Goal: Task Accomplishment & Management: Complete application form

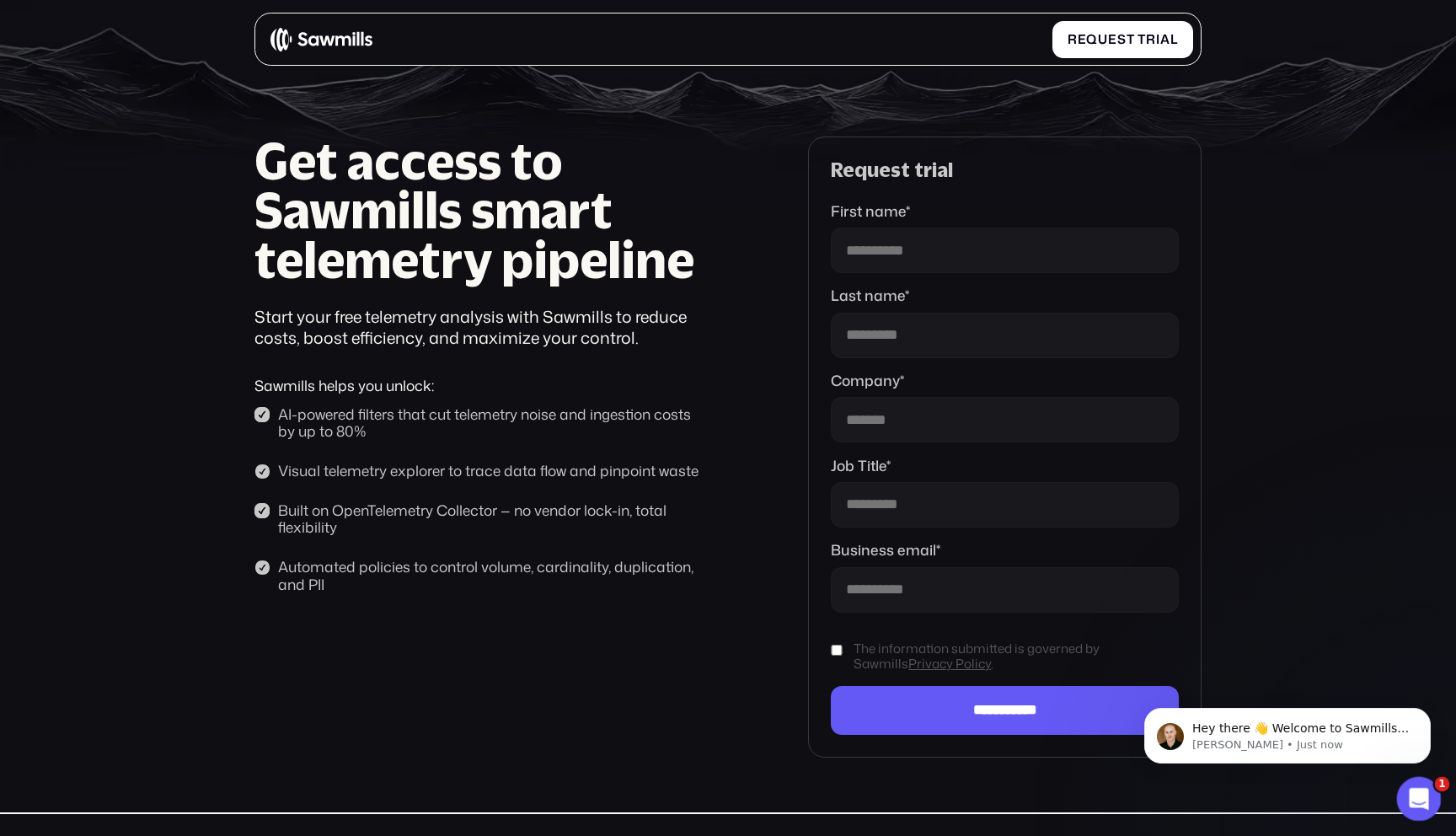
click at [1417, 790] on icon "Open Intercom Messenger" at bounding box center [1416, 797] width 28 height 28
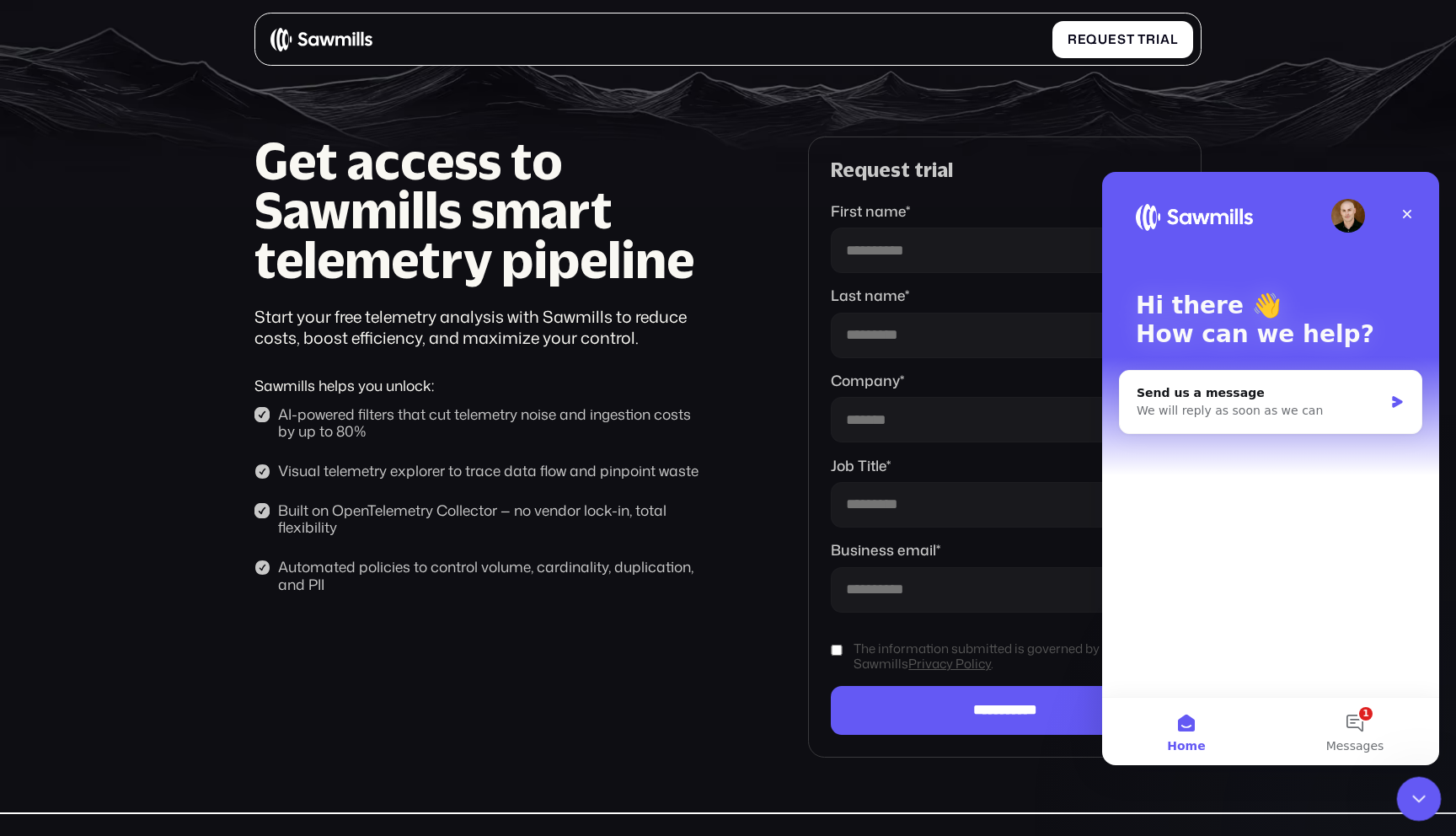
click at [1407, 787] on icon "Close Intercom Messenger" at bounding box center [1416, 796] width 20 height 20
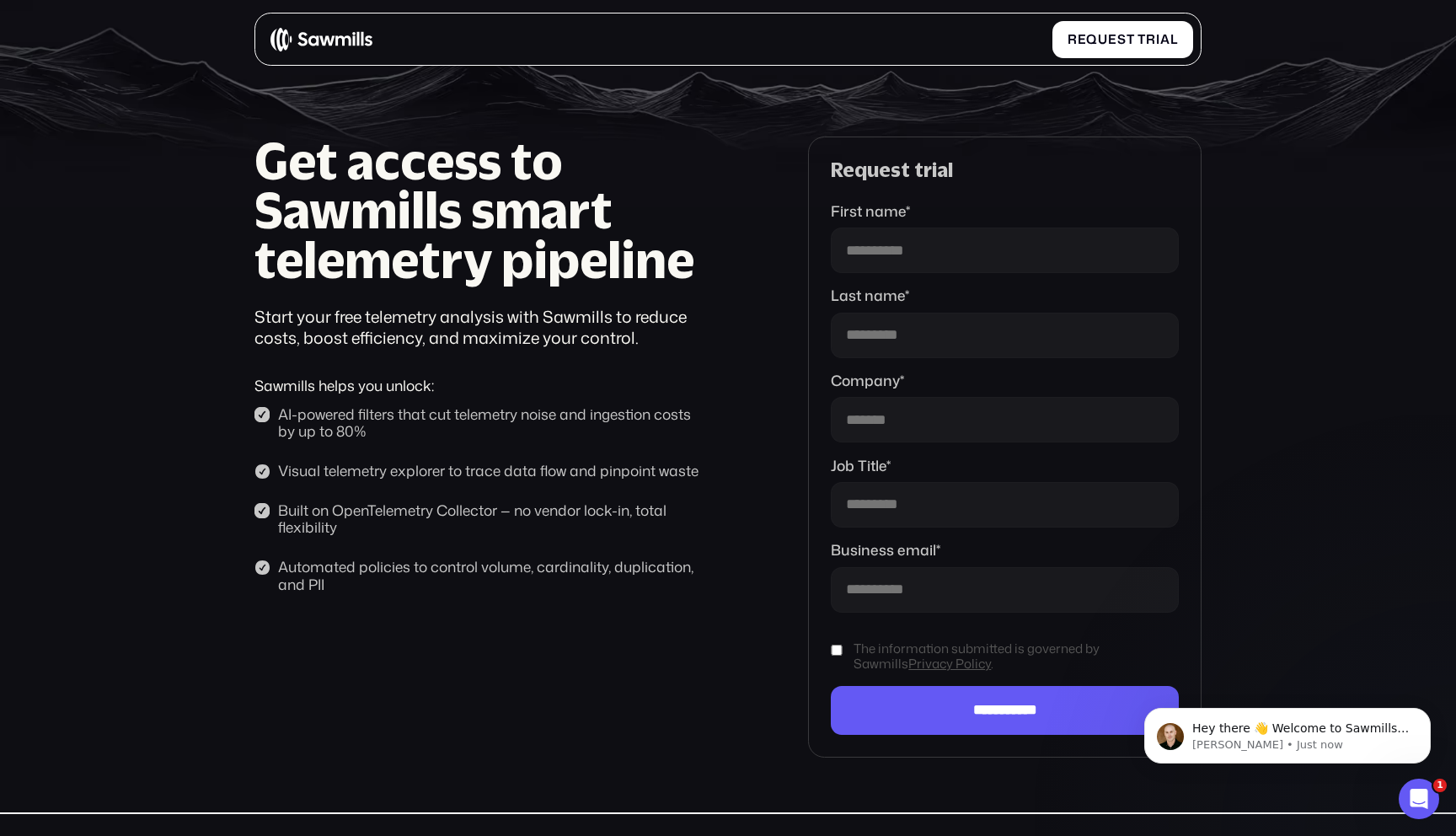
click at [579, 342] on div "Start your free telemetry analysis with Sawmills to reduce costs, boost efficie…" at bounding box center [480, 327] width 453 height 43
click at [912, 260] on input "First name *" at bounding box center [1004, 251] width 348 height 46
click at [677, 329] on div "Start your free telemetry analysis with Sawmills to reduce costs, boost efficie…" at bounding box center [480, 327] width 453 height 43
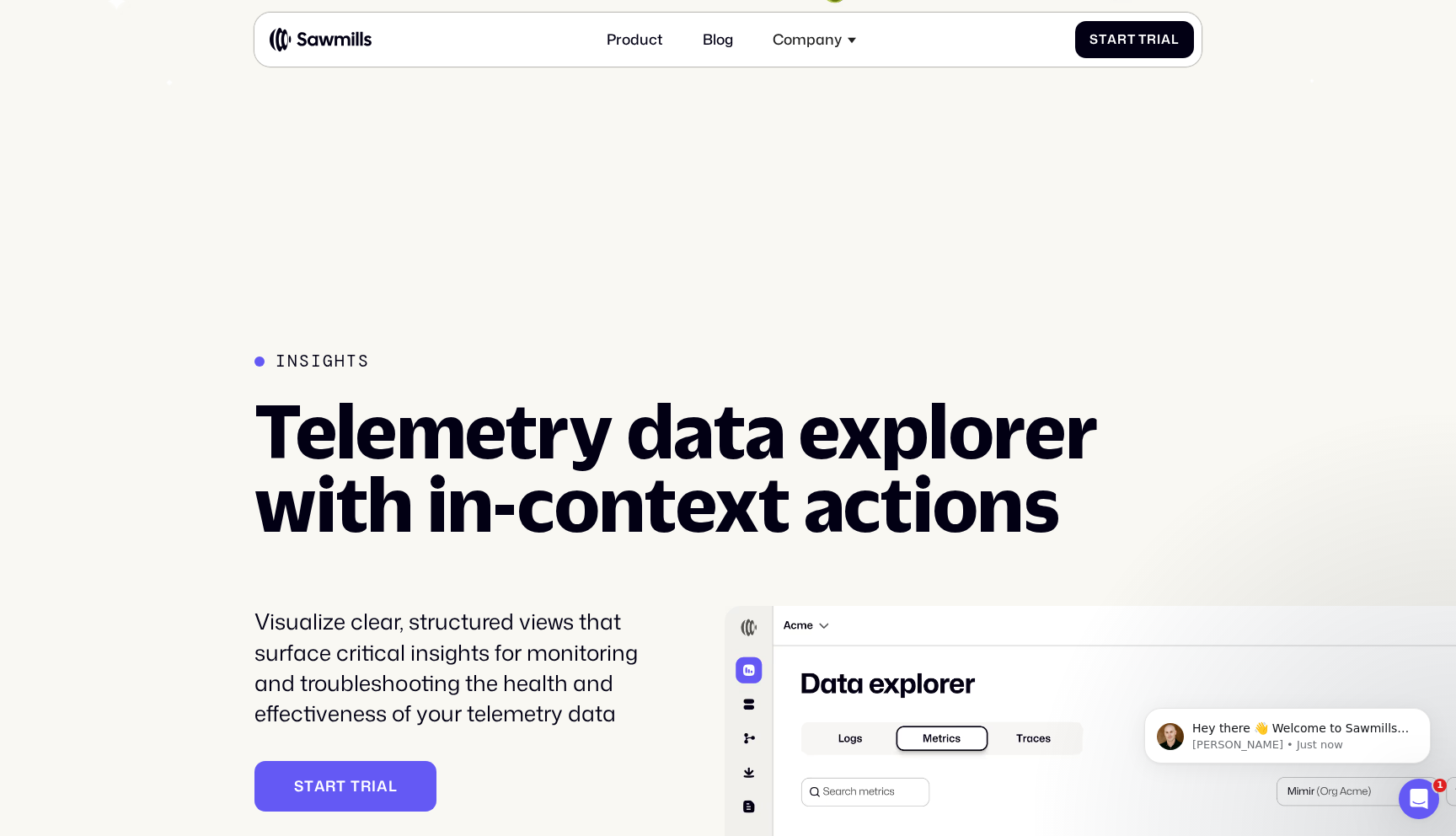
scroll to position [3662, 0]
